Goal: Information Seeking & Learning: Understand process/instructions

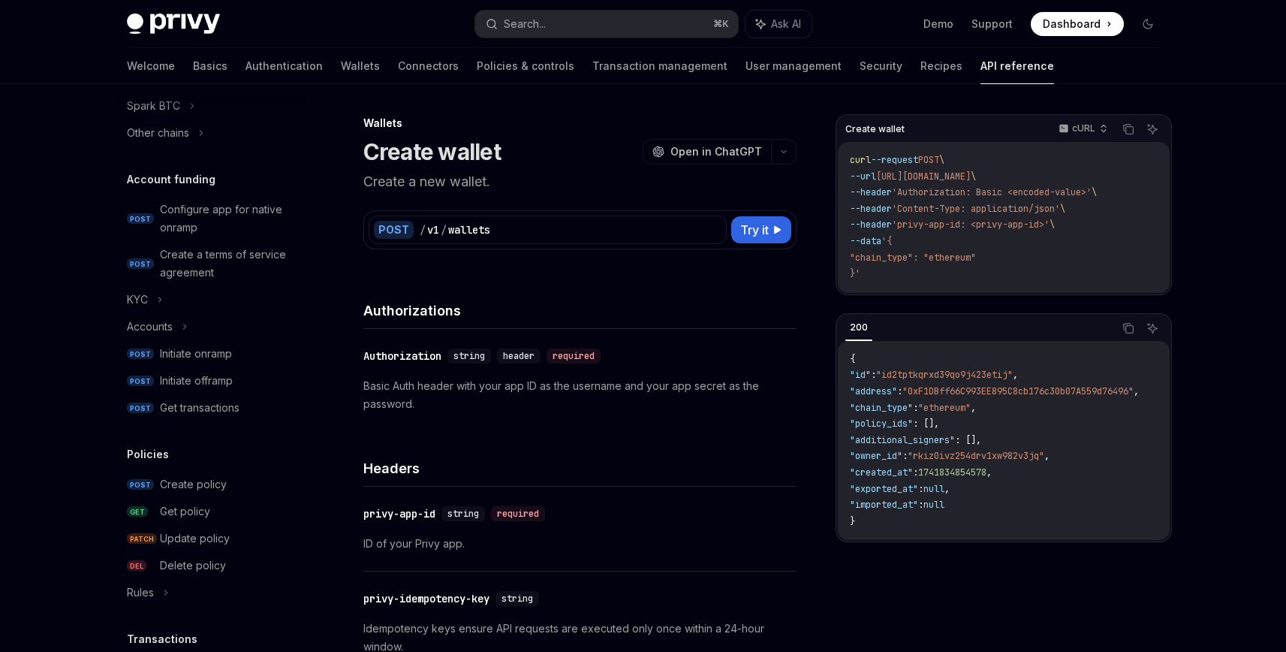
scroll to position [382, 0]
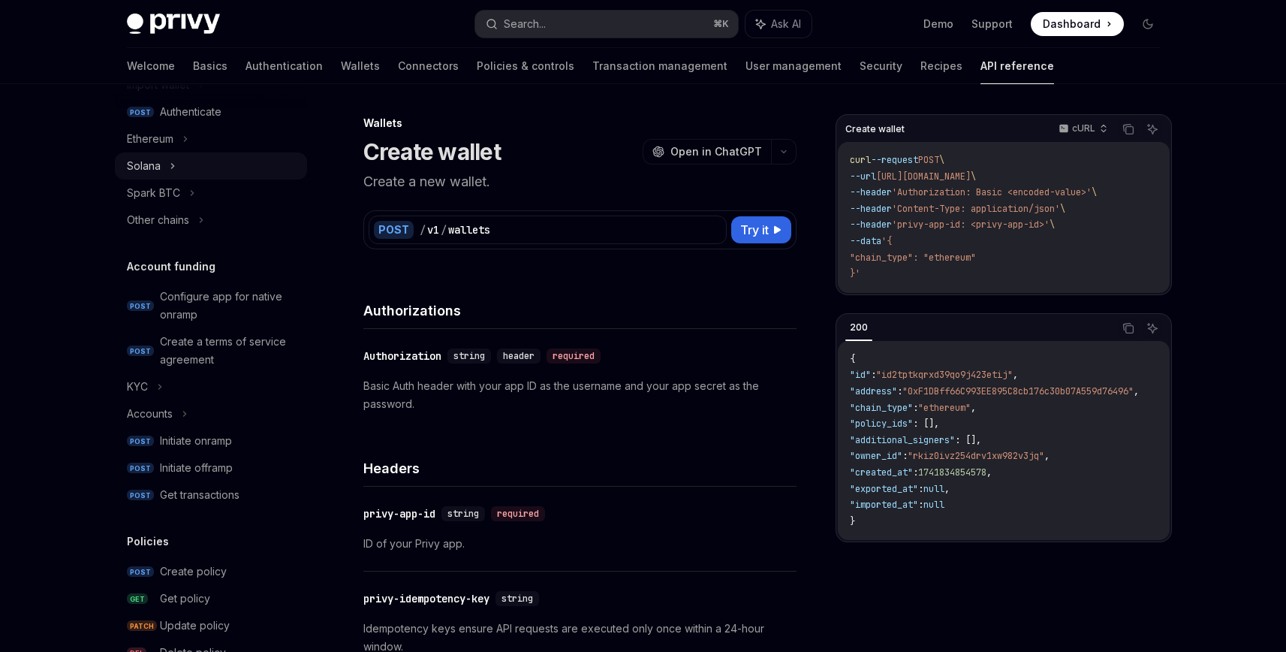
click at [146, 162] on div "Solana" at bounding box center [144, 166] width 34 height 18
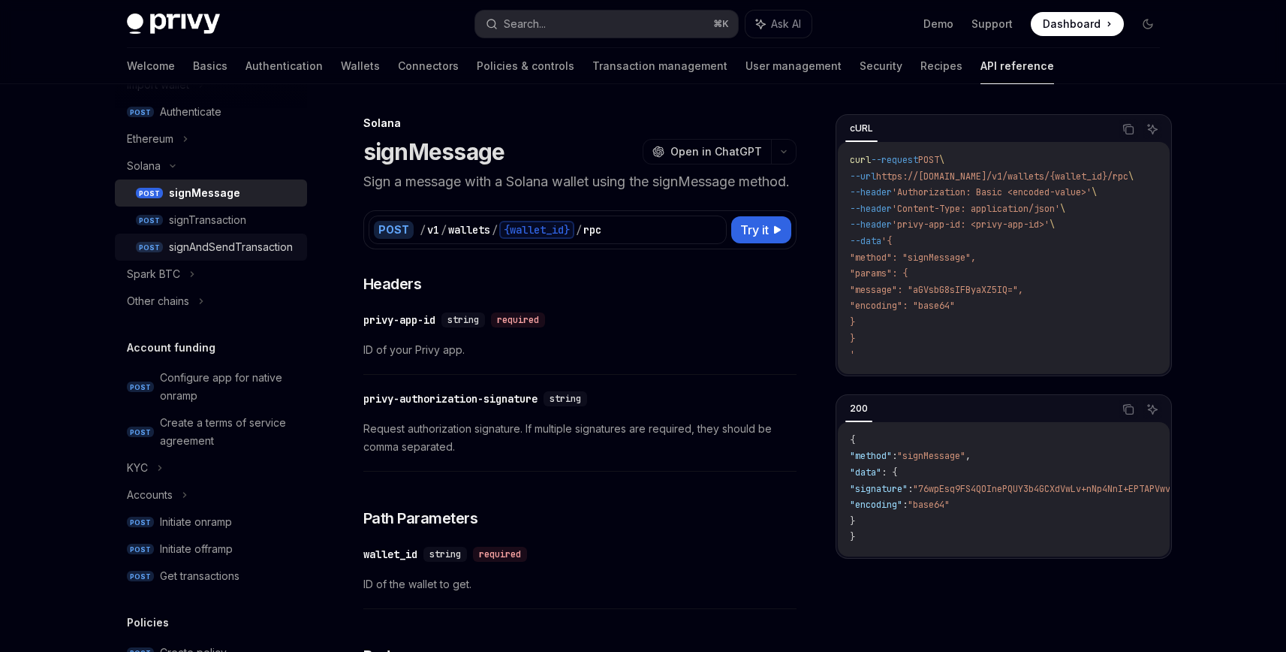
click at [204, 248] on div "signAndSendTransaction" at bounding box center [231, 247] width 124 height 18
type textarea "*"
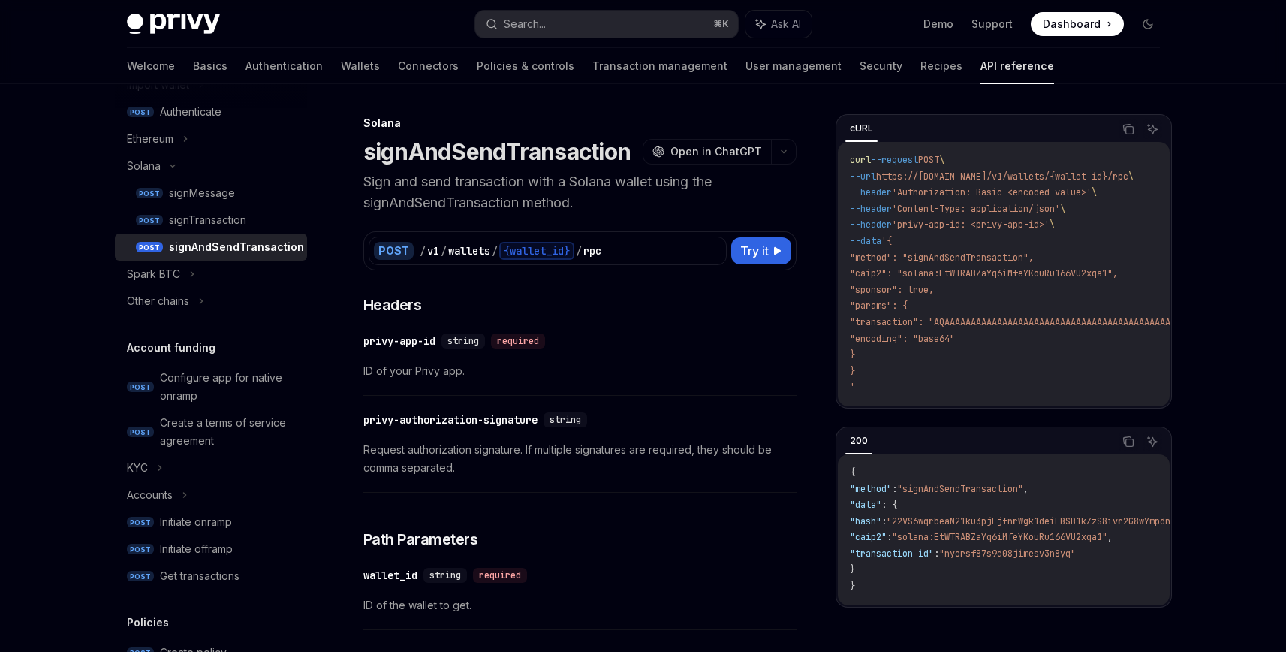
click at [960, 494] on span ""signAndSendTransaction"" at bounding box center [960, 489] width 126 height 12
click at [959, 494] on span ""signAndSendTransaction"" at bounding box center [960, 489] width 126 height 12
copy span "signAndSendTransaction"
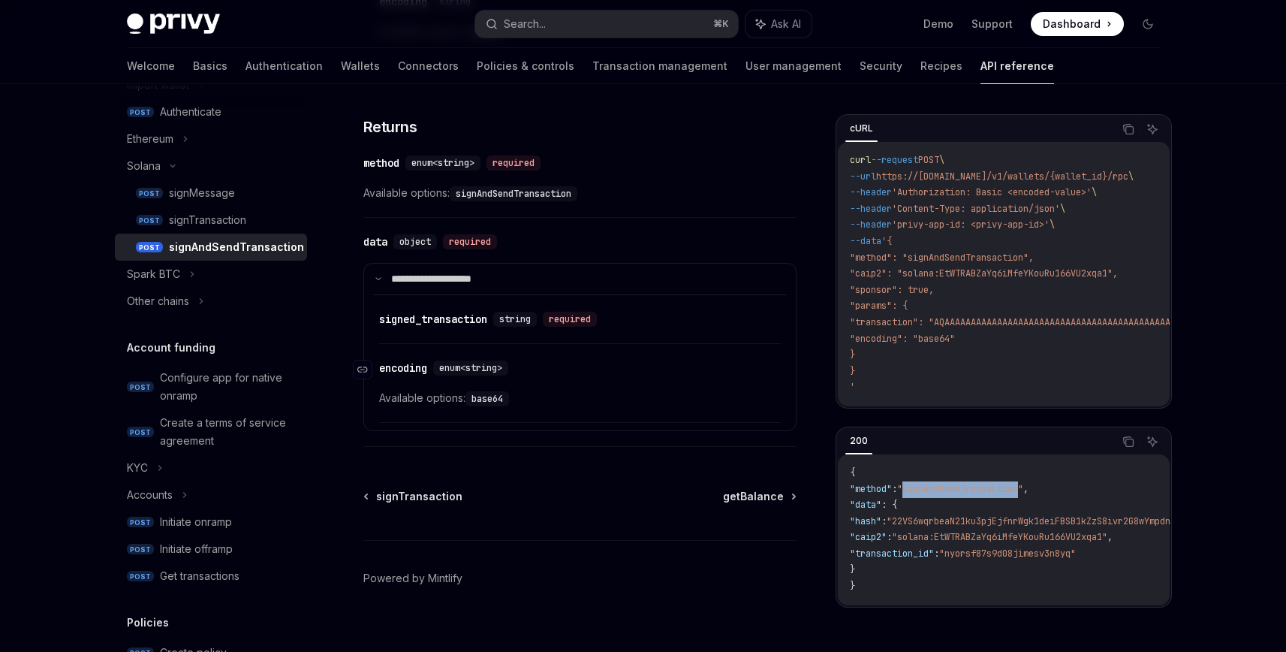
scroll to position [667, 0]
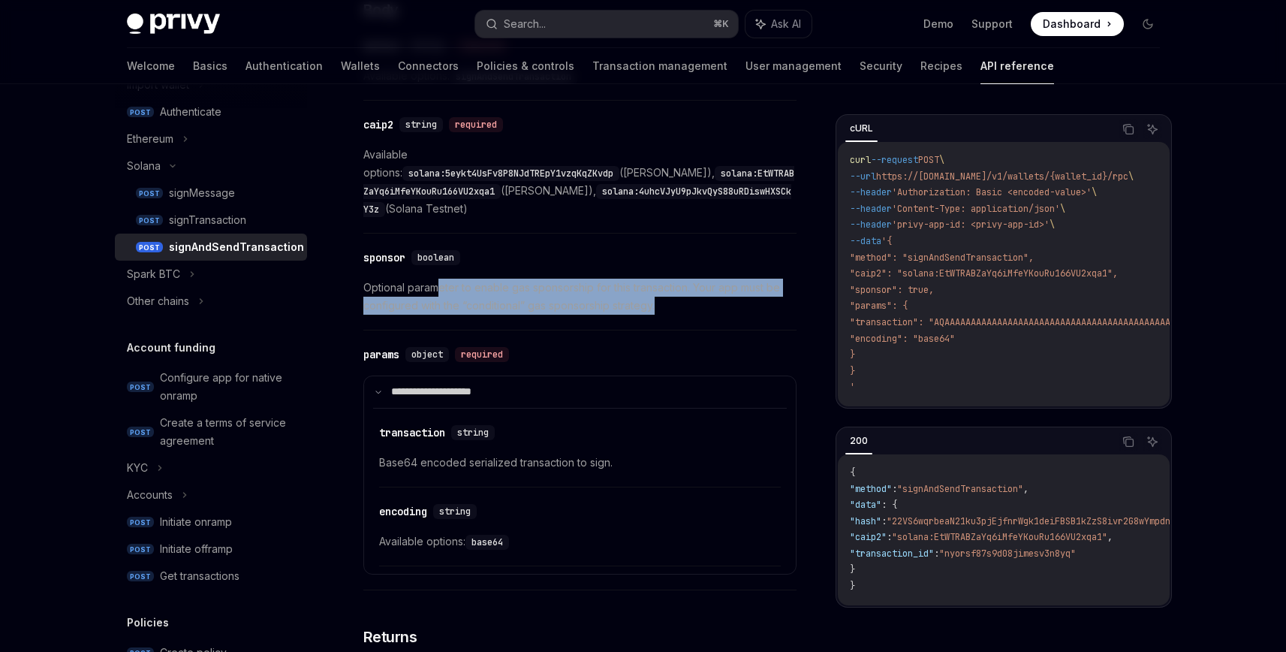
drag, startPoint x: 450, startPoint y: 271, endPoint x: 668, endPoint y: 282, distance: 218.0
click at [668, 282] on span "Optional parameter to enable gas sponsorship for this transaction. Your app mus…" at bounding box center [579, 297] width 433 height 36
drag, startPoint x: 669, startPoint y: 287, endPoint x: 604, endPoint y: 255, distance: 72.2
click at [604, 255] on div "​ sponsor boolean Optional parameter to enable gas sponsorship for this transac…" at bounding box center [579, 285] width 433 height 89
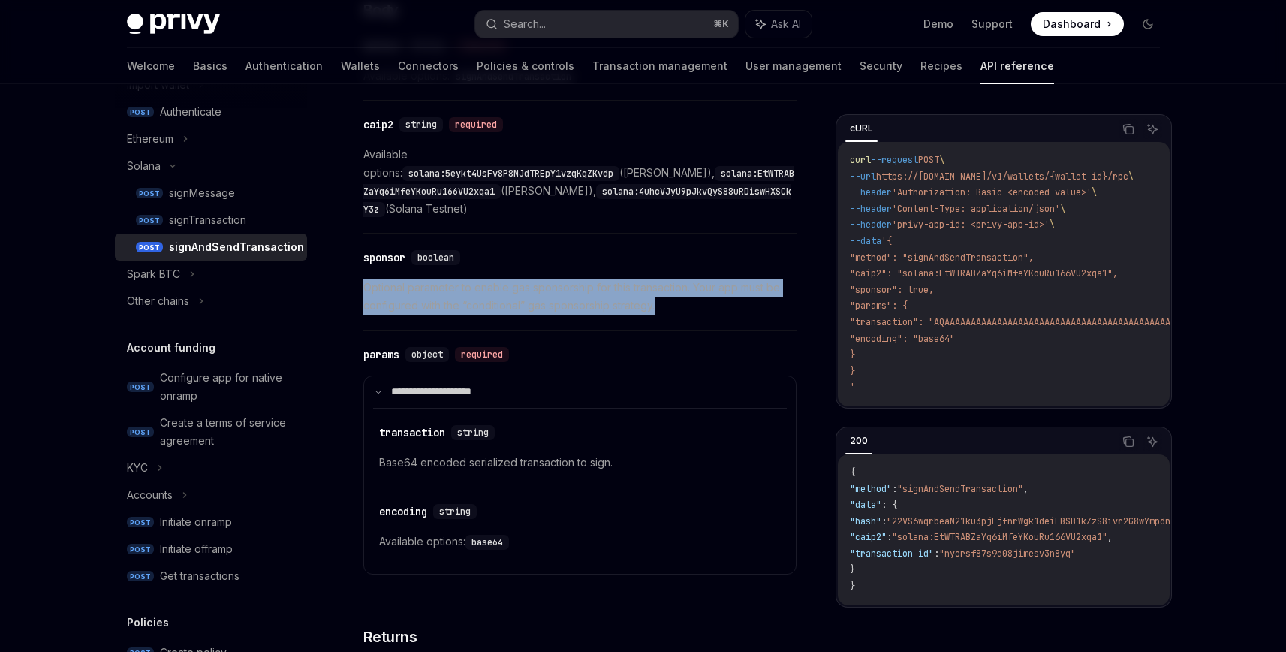
click at [604, 255] on div "​ sponsor boolean Optional parameter to enable gas sponsorship for this transac…" at bounding box center [579, 285] width 433 height 89
drag, startPoint x: 473, startPoint y: 268, endPoint x: 686, endPoint y: 281, distance: 213.6
click at [686, 281] on span "Optional parameter to enable gas sponsorship for this transaction. Your app mus…" at bounding box center [579, 297] width 433 height 36
copy span "enable gas sponsorship for this transaction. Your app must be configured with t…"
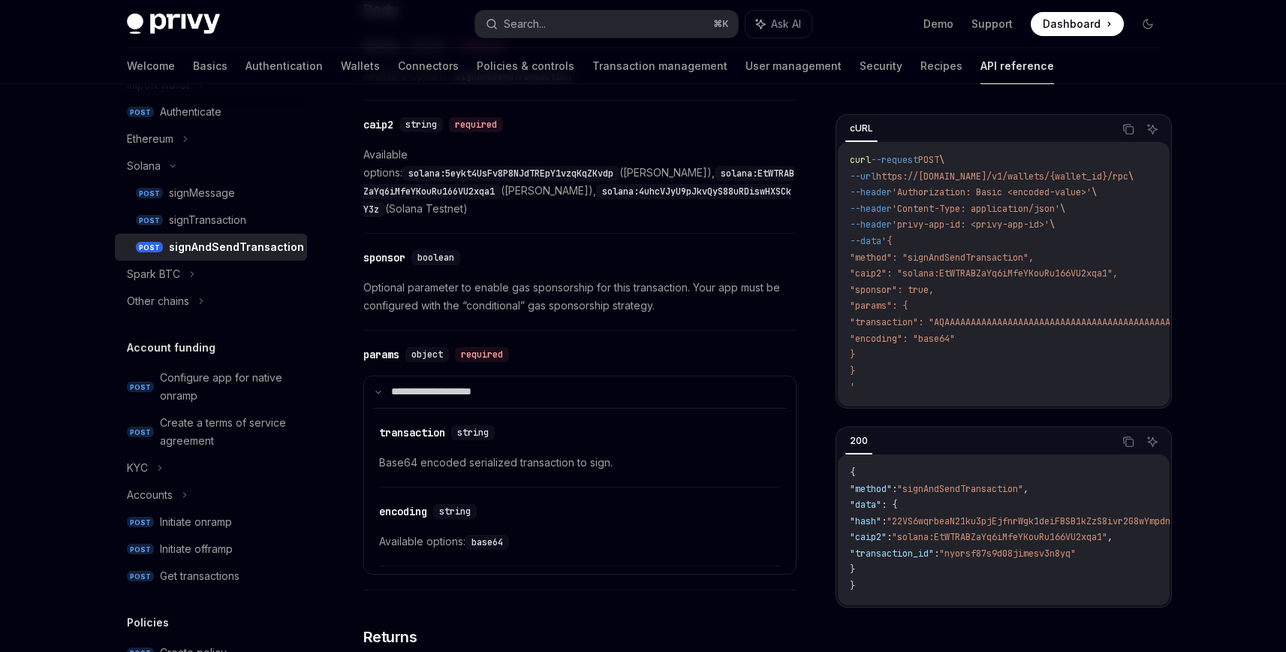
click at [634, 279] on span "Optional parameter to enable gas sponsorship for this transaction. Your app mus…" at bounding box center [579, 297] width 433 height 36
drag, startPoint x: 475, startPoint y: 269, endPoint x: 686, endPoint y: 261, distance: 211.1
click at [686, 279] on span "Optional parameter to enable gas sponsorship for this transaction. Your app mus…" at bounding box center [579, 297] width 433 height 36
copy span "enable gas sponsorship for this transaction"
